Goal: Task Accomplishment & Management: Use online tool/utility

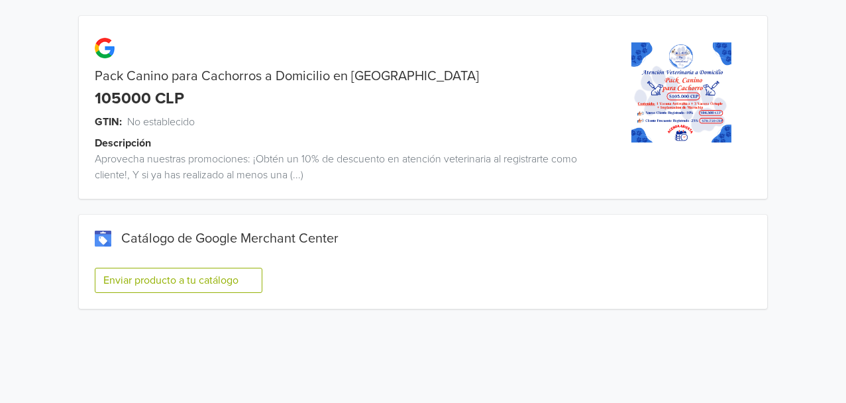
click at [209, 266] on div "Enviar producto a tu catálogo" at bounding box center [423, 285] width 657 height 46
click at [207, 285] on button "Enviar producto a tu catálogo" at bounding box center [179, 280] width 168 height 25
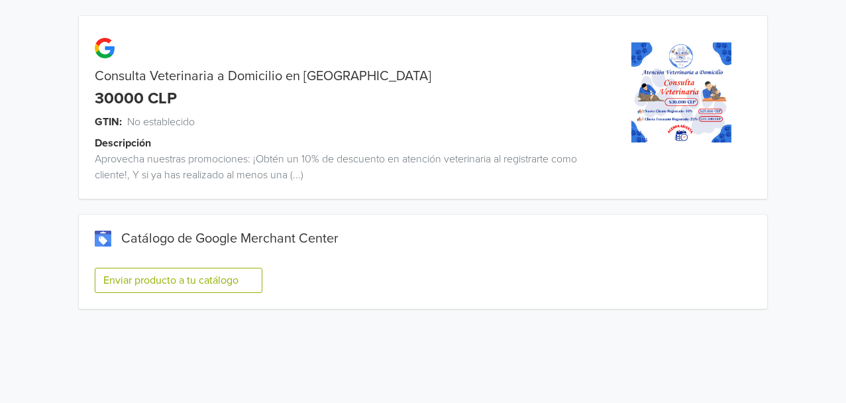
click at [175, 277] on button "Enviar producto a tu catálogo" at bounding box center [179, 280] width 168 height 25
